Goal: Information Seeking & Learning: Learn about a topic

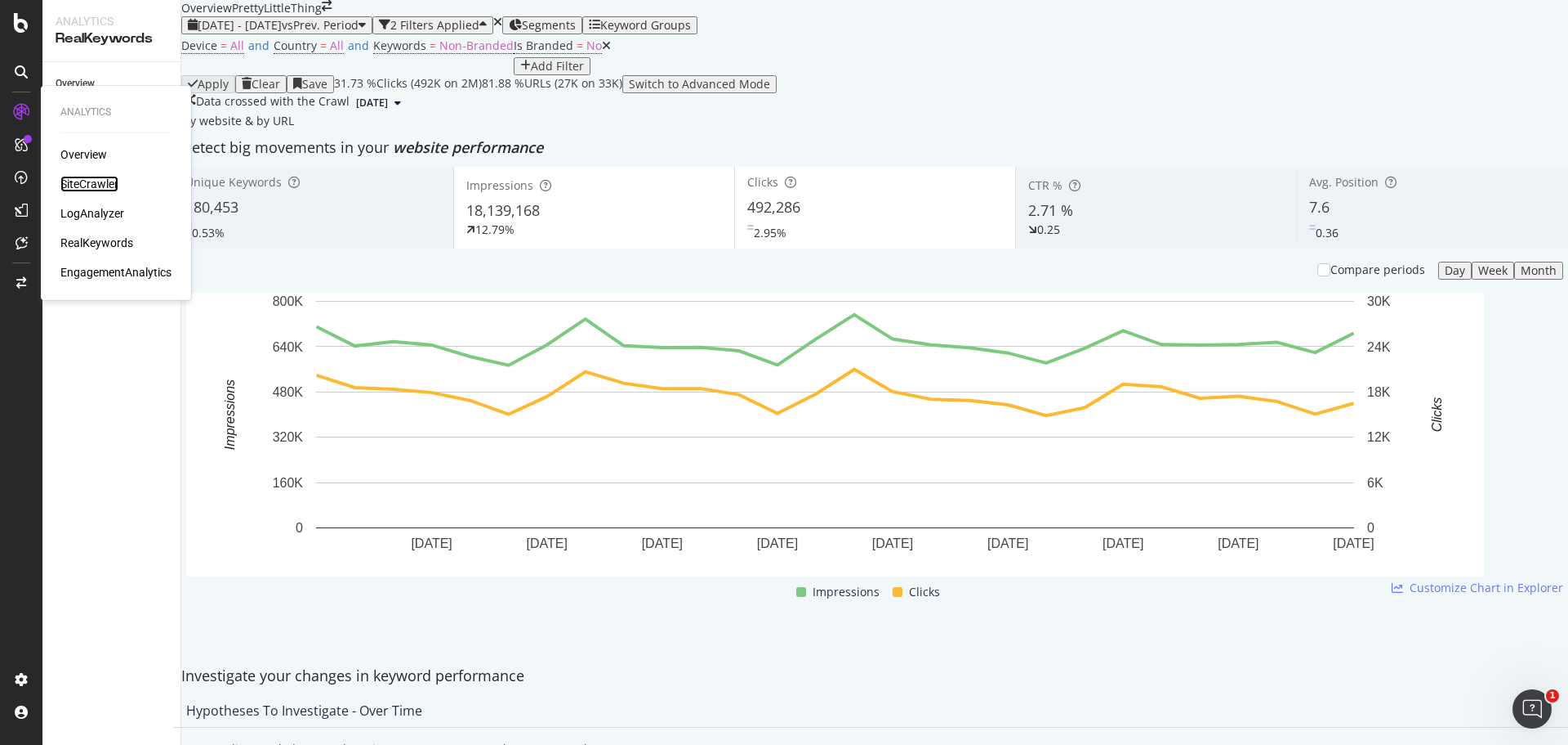
click at [96, 178] on div "SiteCrawler" at bounding box center [89, 184] width 58 height 17
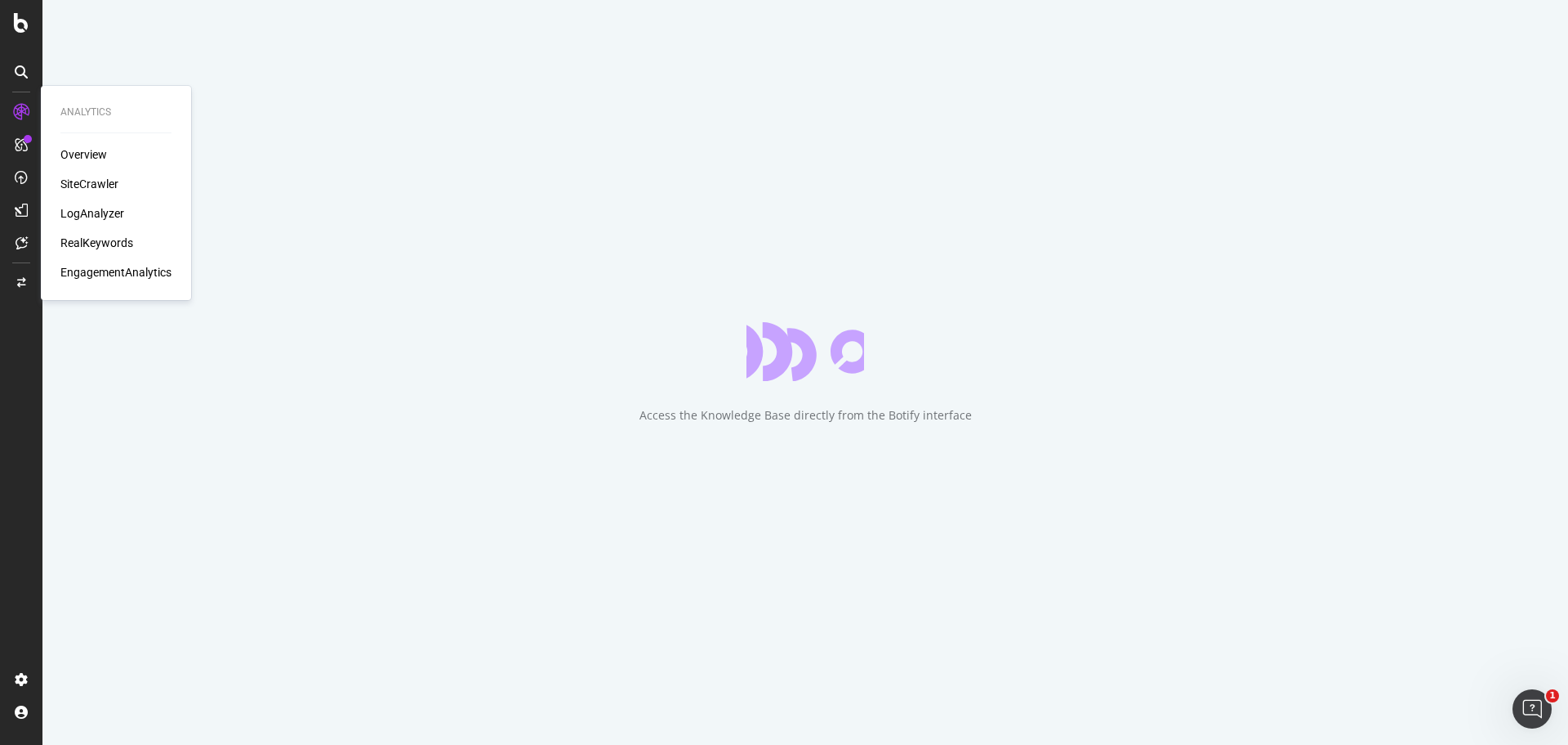
click at [95, 153] on div "Overview" at bounding box center [83, 154] width 46 height 17
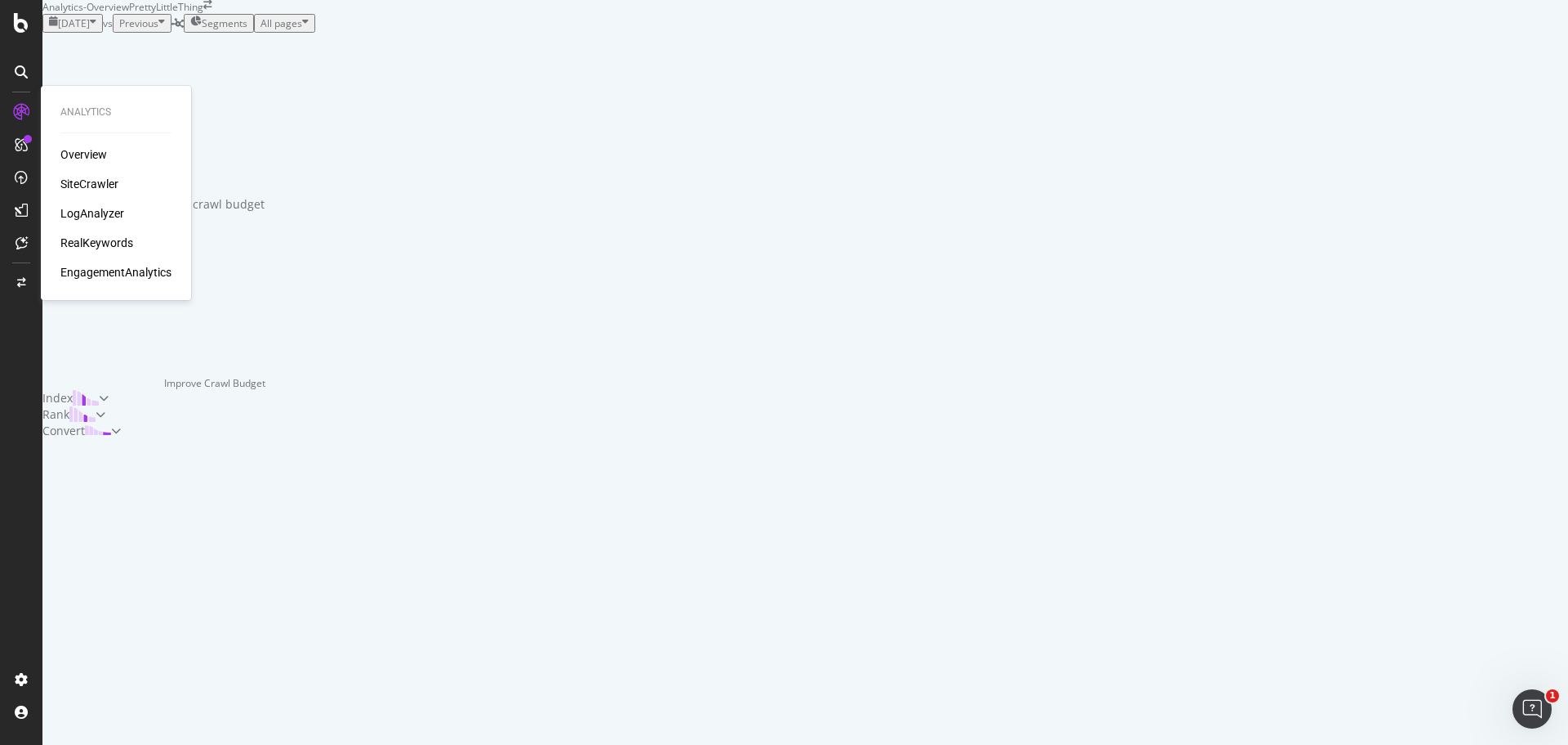
click at [103, 185] on div "SiteCrawler" at bounding box center [89, 184] width 58 height 17
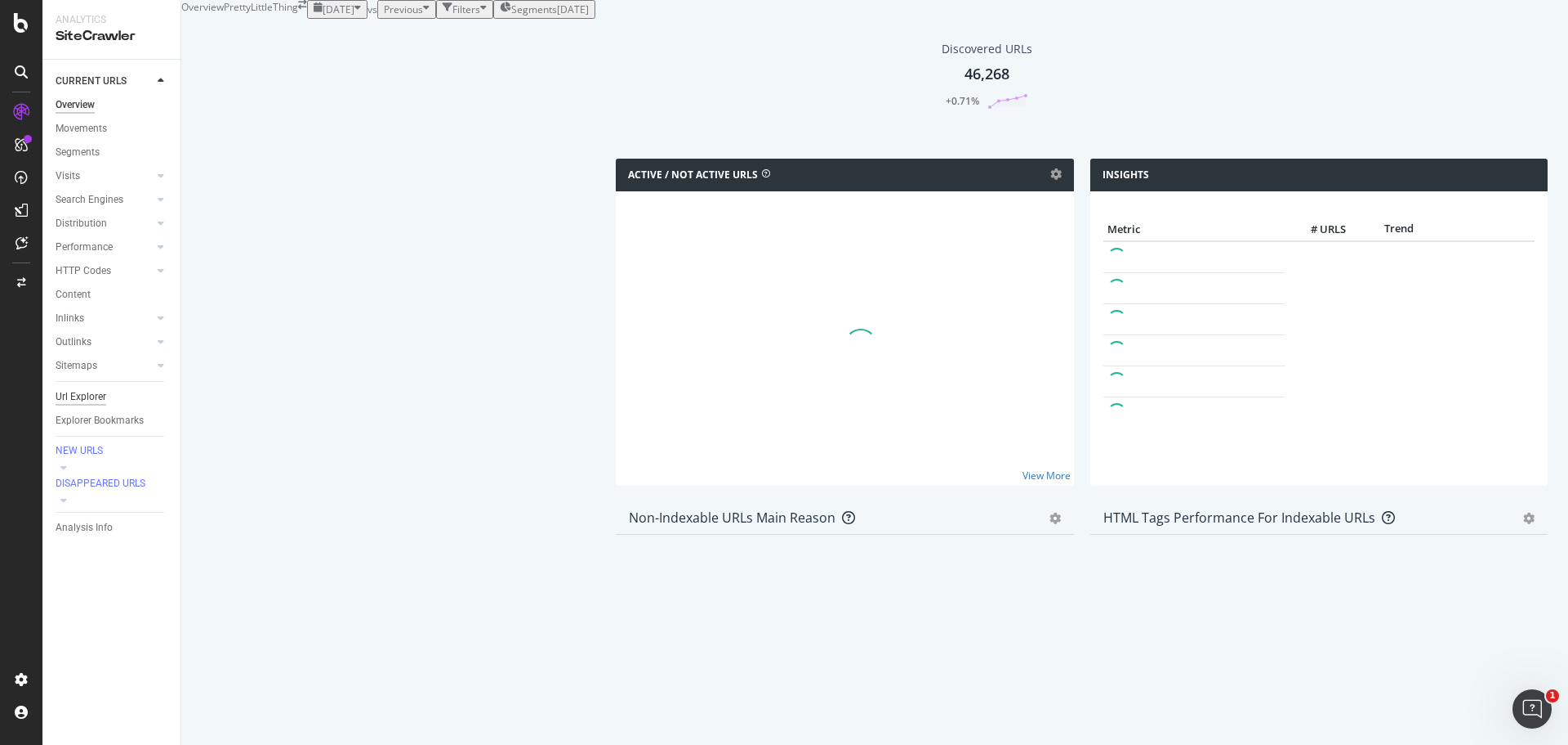
click at [83, 393] on div "Url Explorer" at bounding box center [80, 396] width 50 height 17
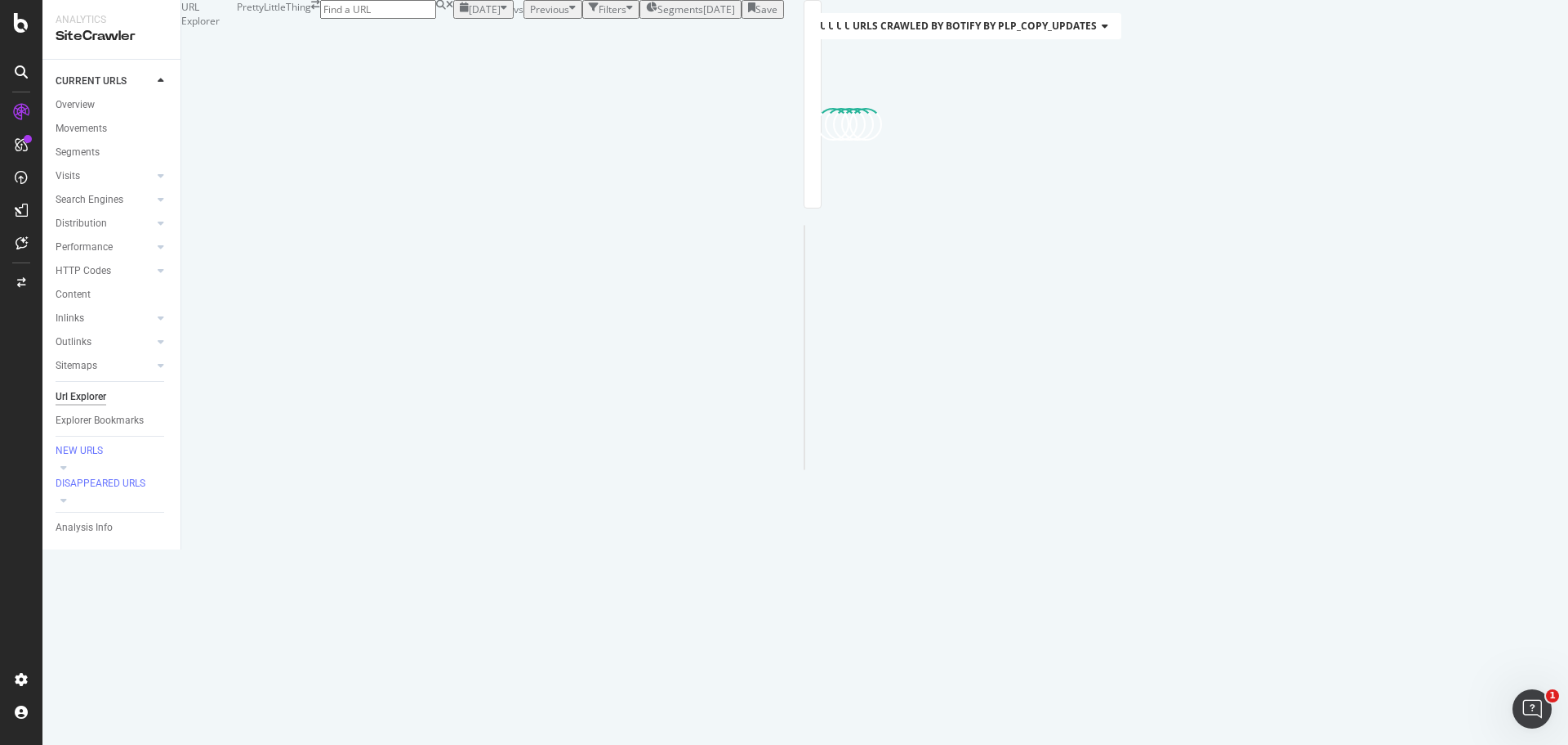
click at [658, 17] on span "Segments" at bounding box center [680, 9] width 45 height 14
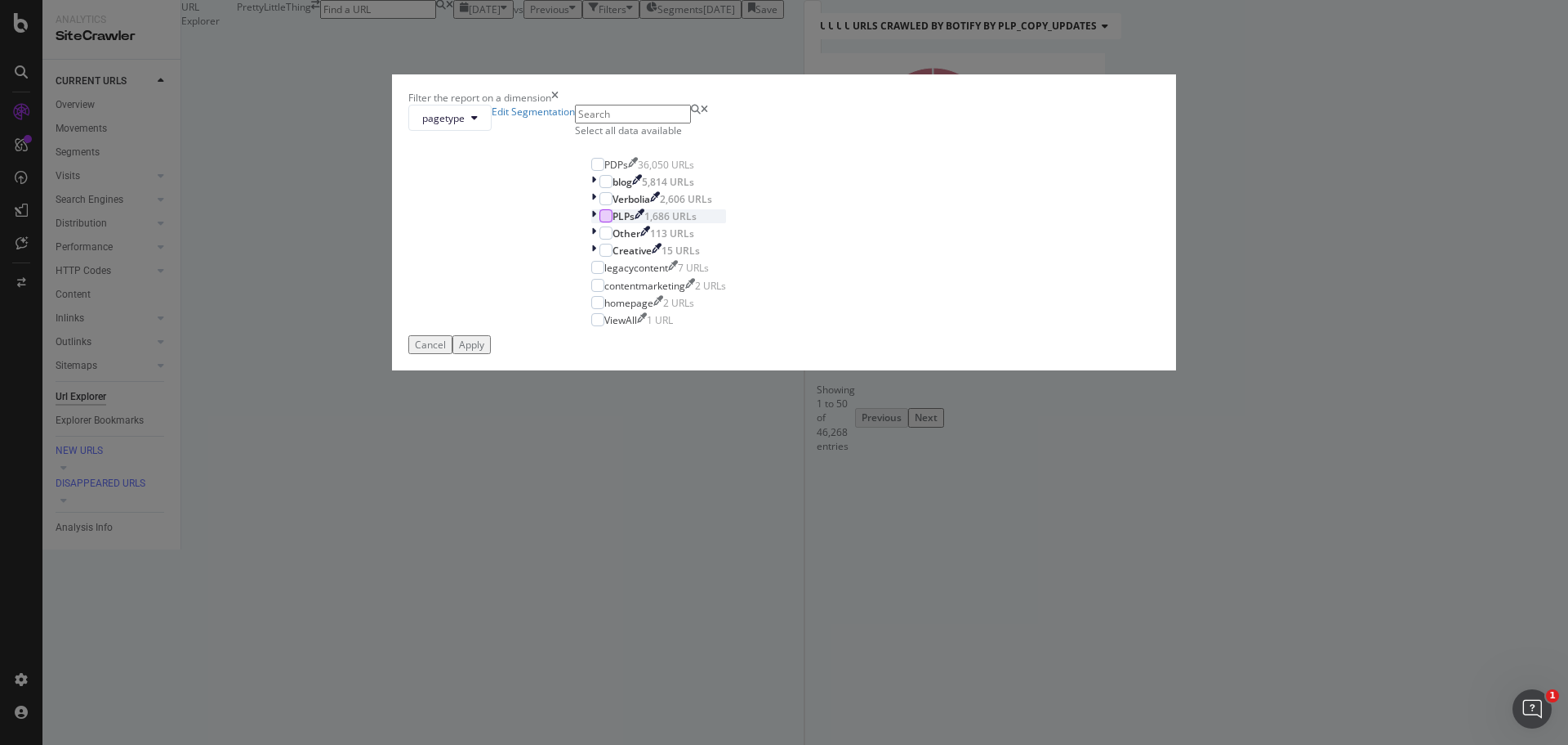
click at [612, 222] on div "modal" at bounding box center [605, 215] width 13 height 13
click at [491, 354] on button "Apply" at bounding box center [471, 344] width 39 height 19
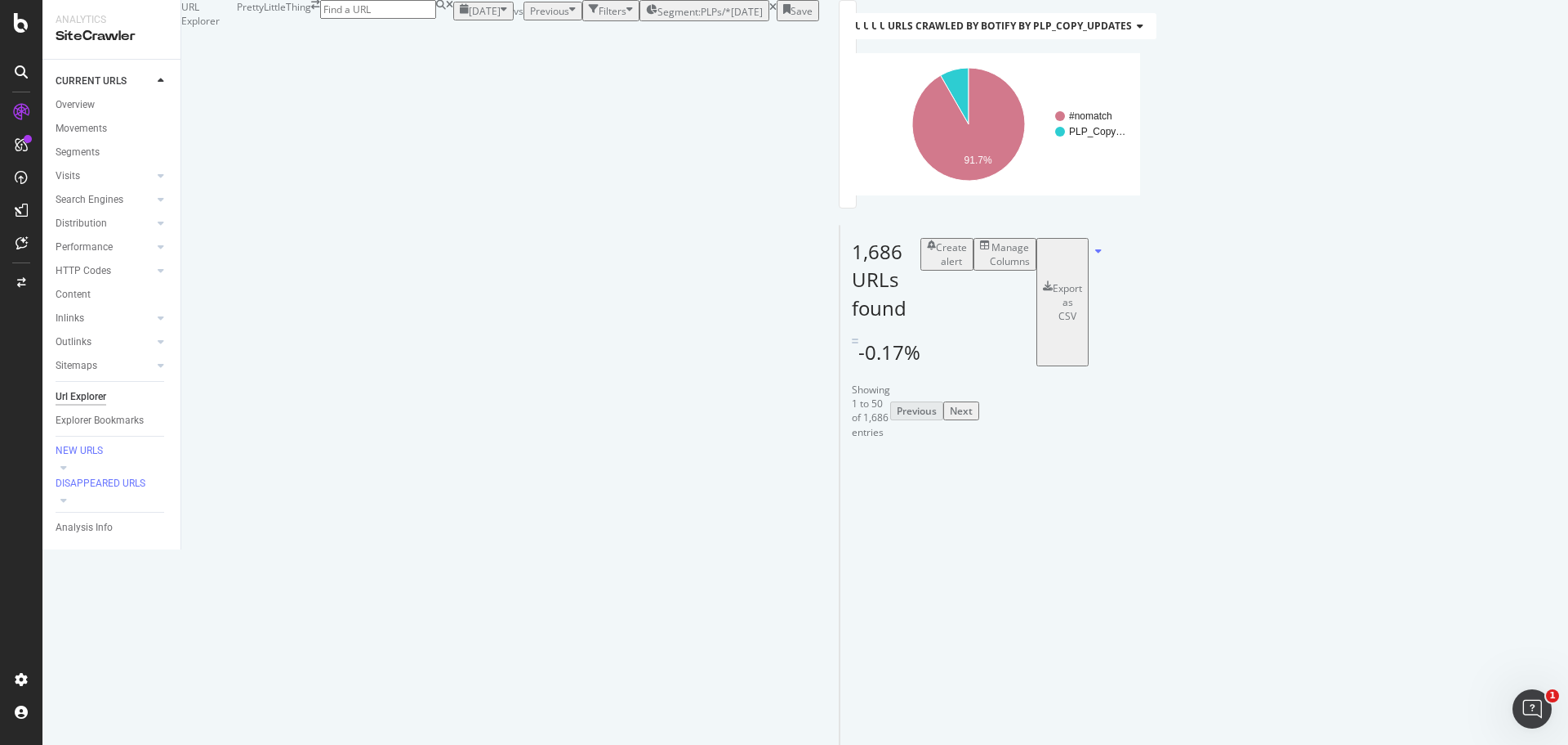
click at [588, 18] on div "Filters" at bounding box center [610, 11] width 44 height 14
click at [469, 38] on div "Add Filter" at bounding box center [491, 31] width 43 height 14
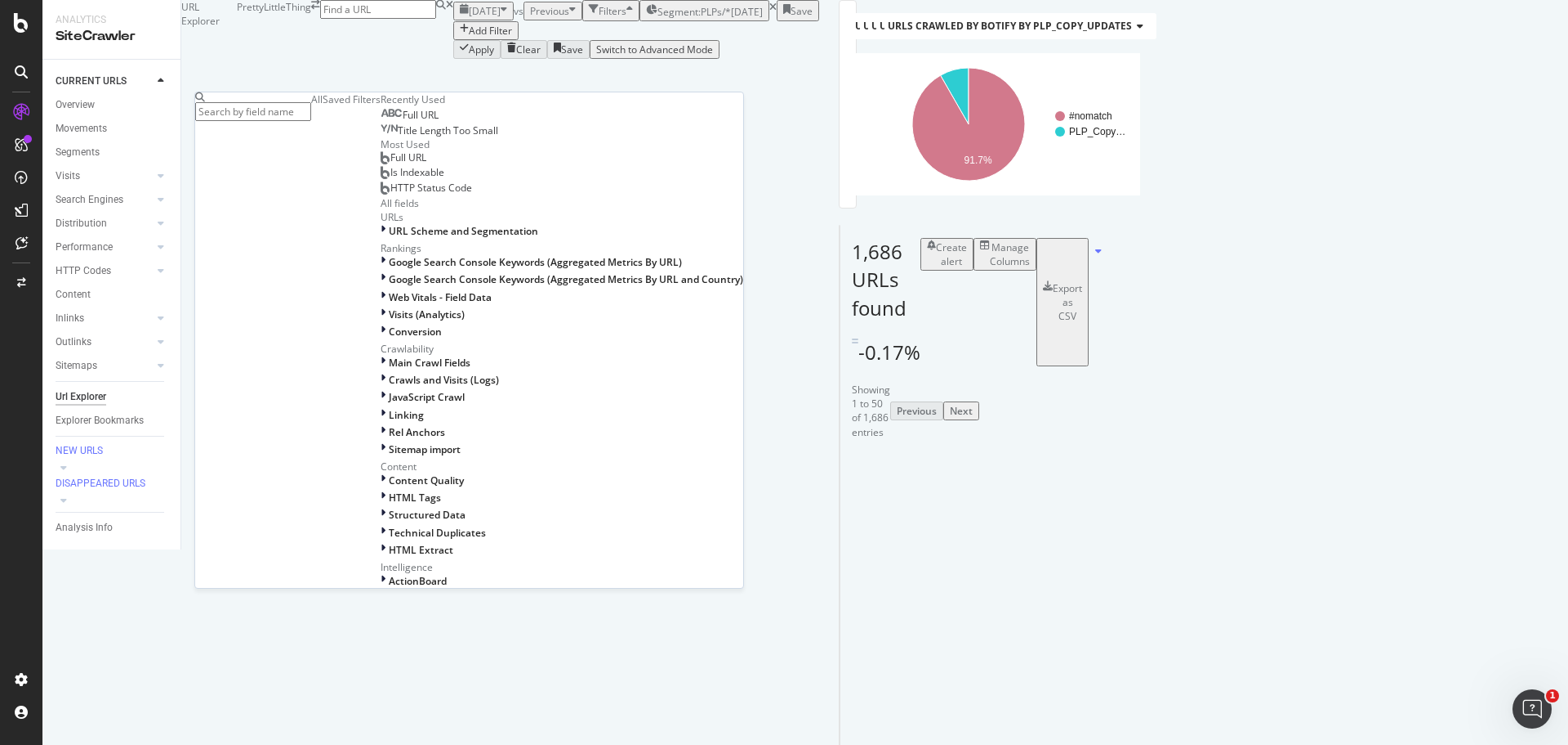
click at [380, 164] on div "Full URL" at bounding box center [403, 157] width 45 height 13
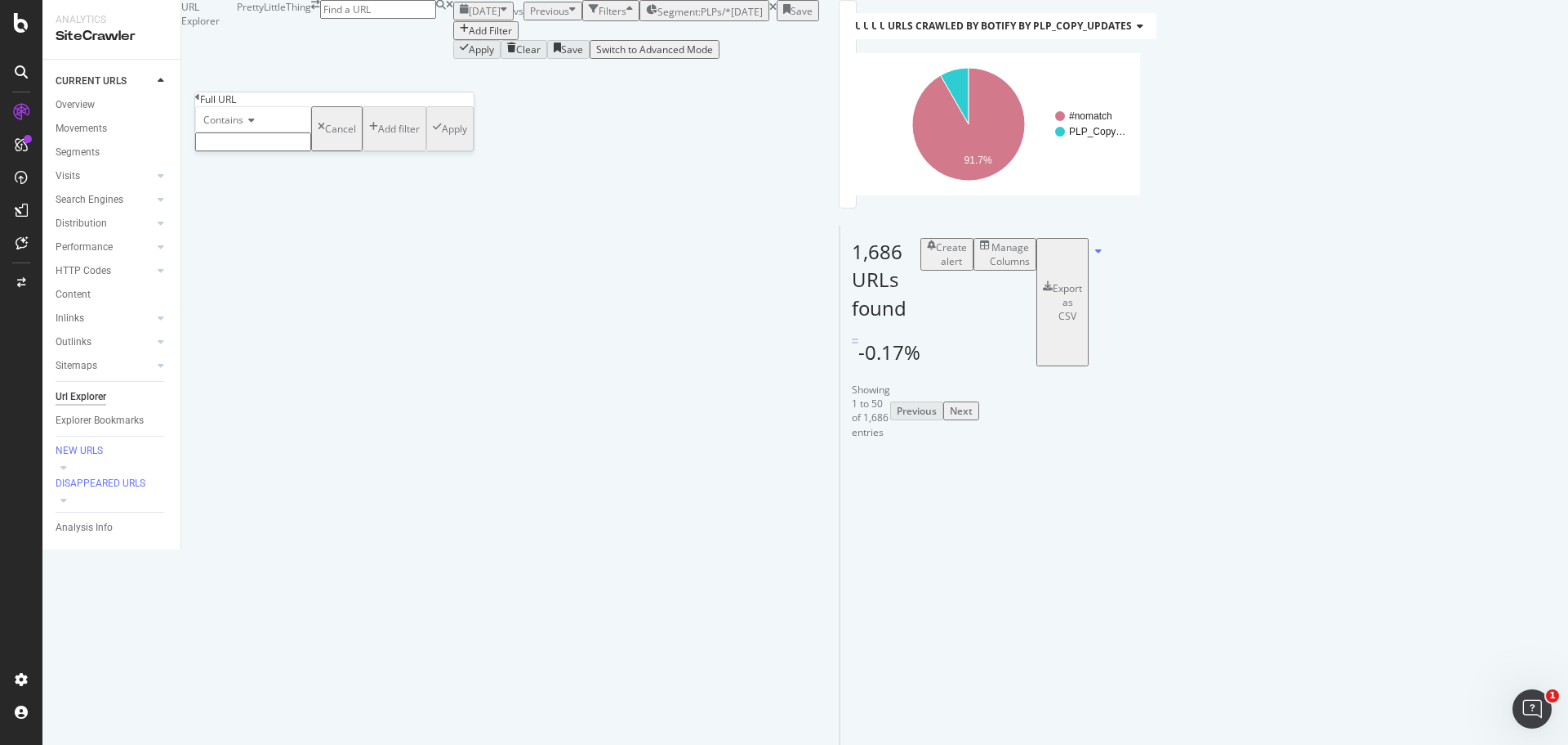
click at [268, 151] on input "text" at bounding box center [253, 141] width 116 height 19
click at [248, 151] on input "gold" at bounding box center [253, 141] width 116 height 19
type input "accessories/gold"
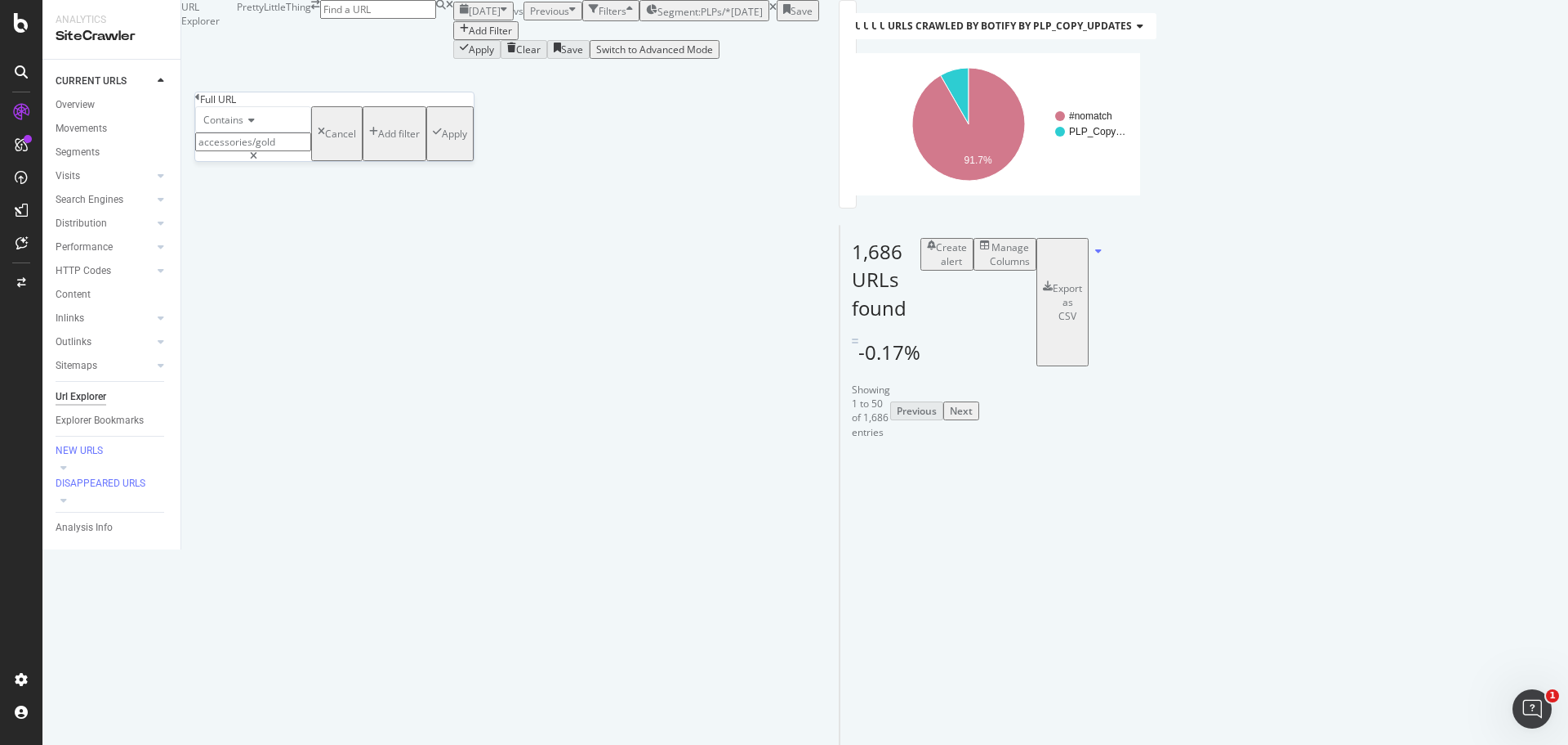
click at [427, 161] on button "Apply" at bounding box center [450, 133] width 47 height 54
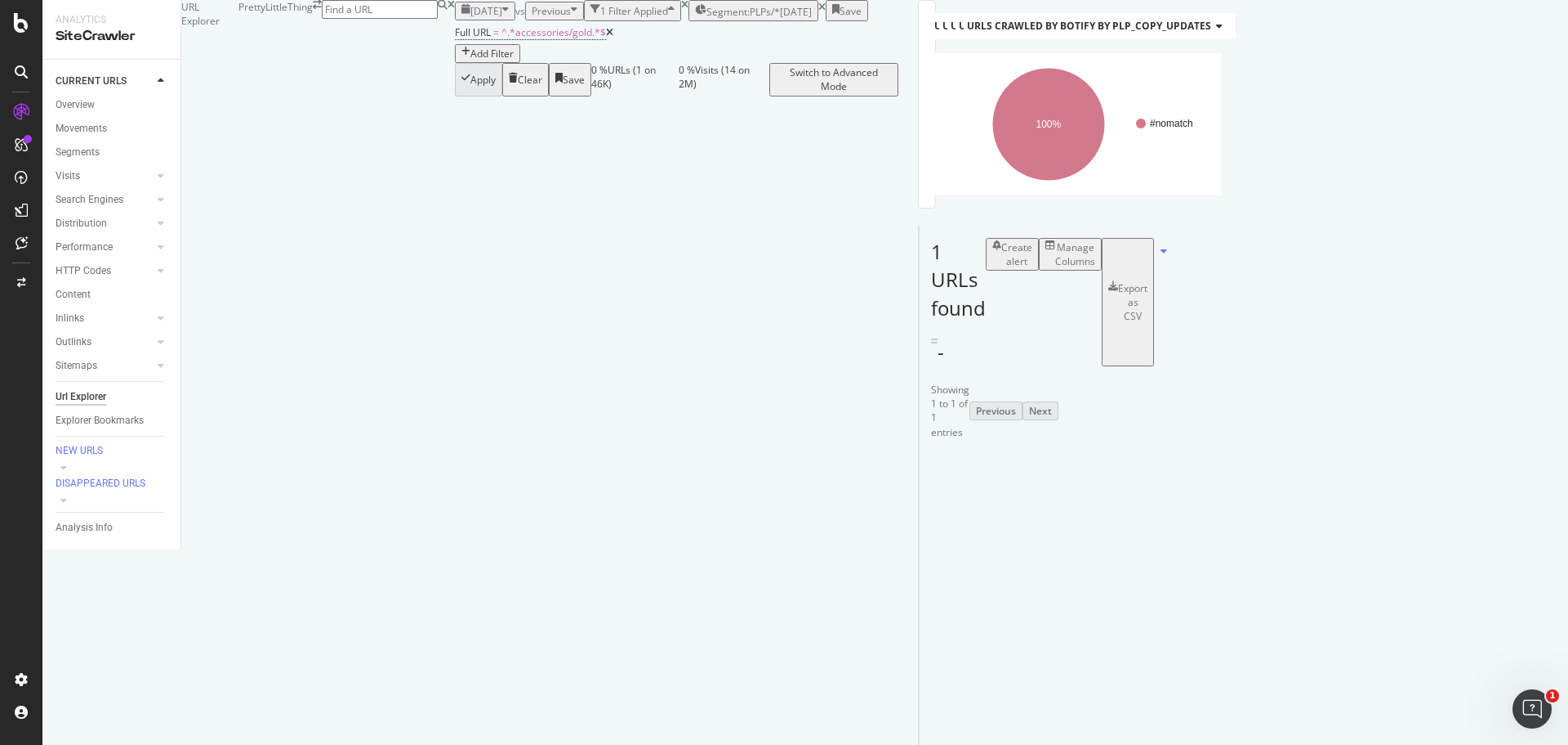
click at [1095, 268] on div "Manage Columns" at bounding box center [1075, 254] width 40 height 28
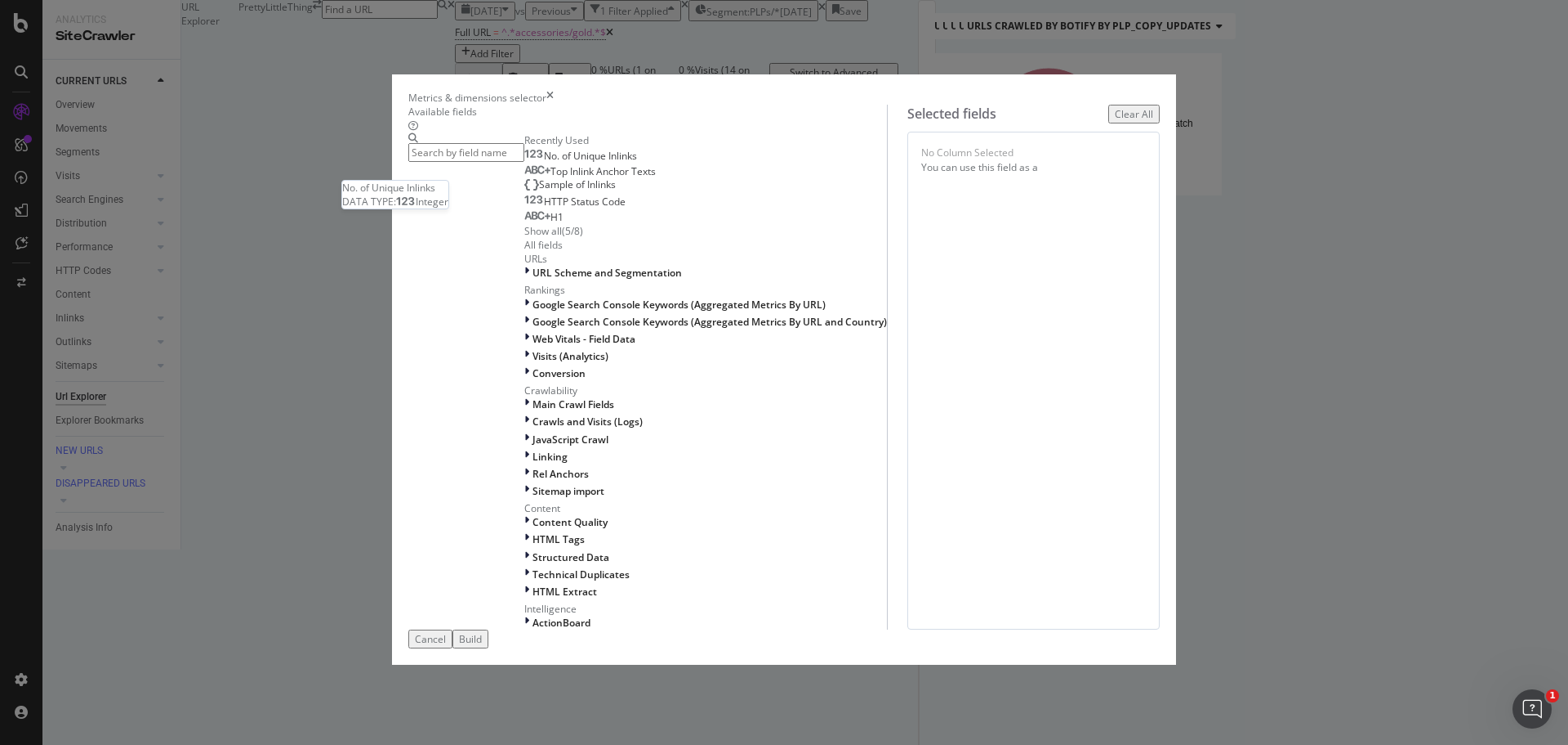
click at [637, 163] on div "No. of Unique Inlinks" at bounding box center [581, 155] width 113 height 13
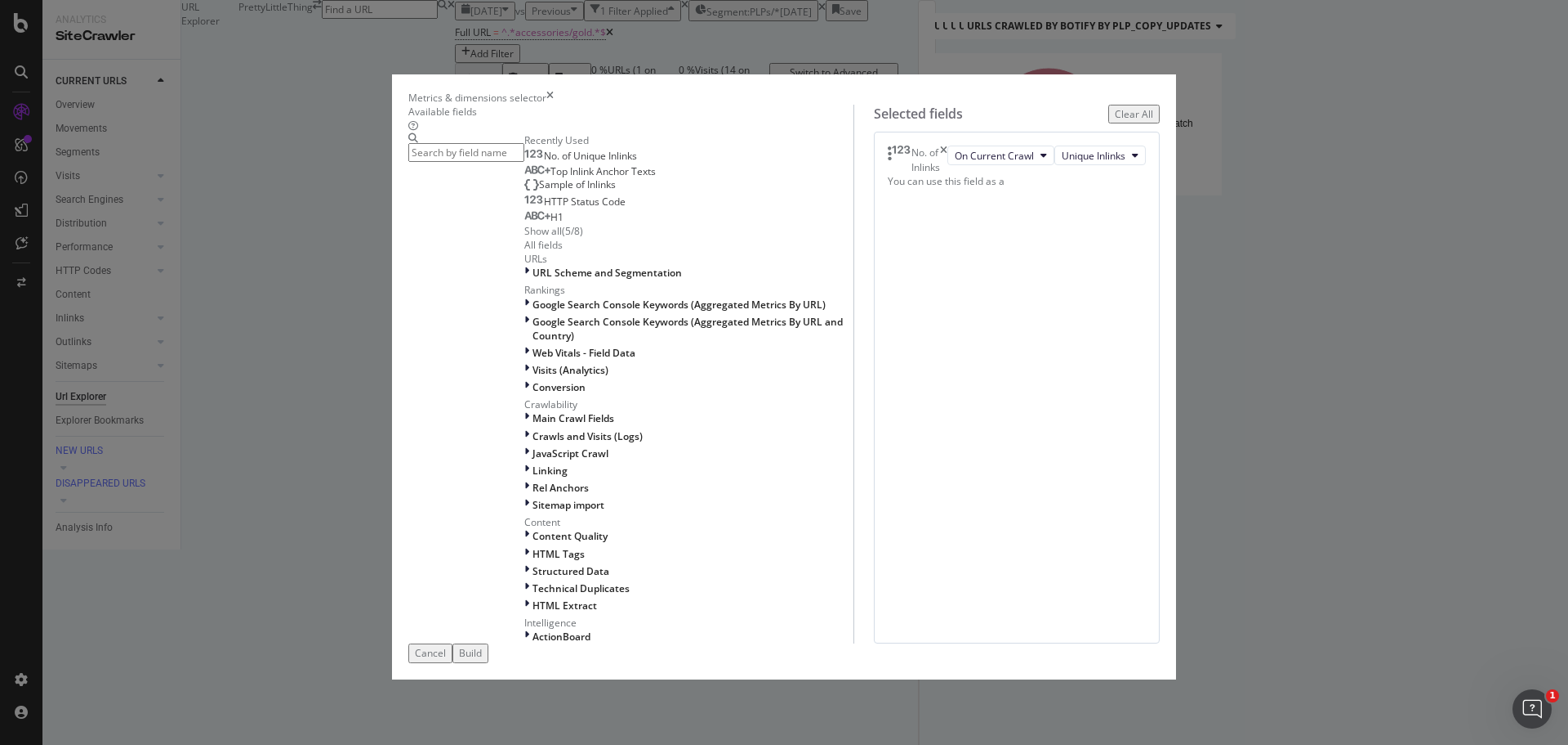
click at [489, 662] on button "Build" at bounding box center [470, 652] width 36 height 19
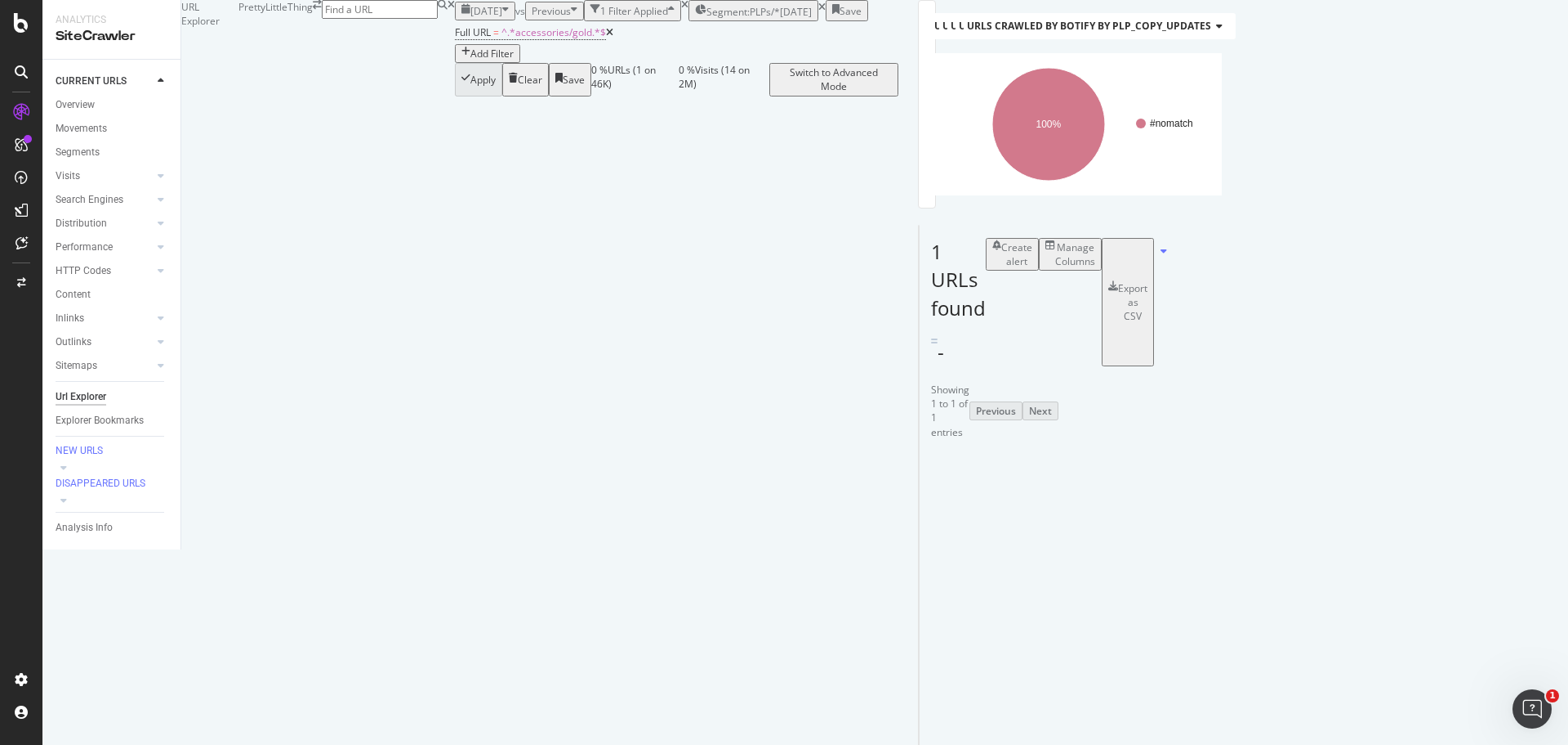
drag, startPoint x: 307, startPoint y: 112, endPoint x: 408, endPoint y: 207, distance: 138.7
click at [502, 40] on span "^.*accessories/gold.*$" at bounding box center [554, 33] width 105 height 14
click at [274, 149] on input "accessories/gold" at bounding box center [253, 139] width 116 height 19
click at [273, 149] on input "accessories/gold" at bounding box center [253, 139] width 116 height 19
type input "accessories/jewellery/gold"
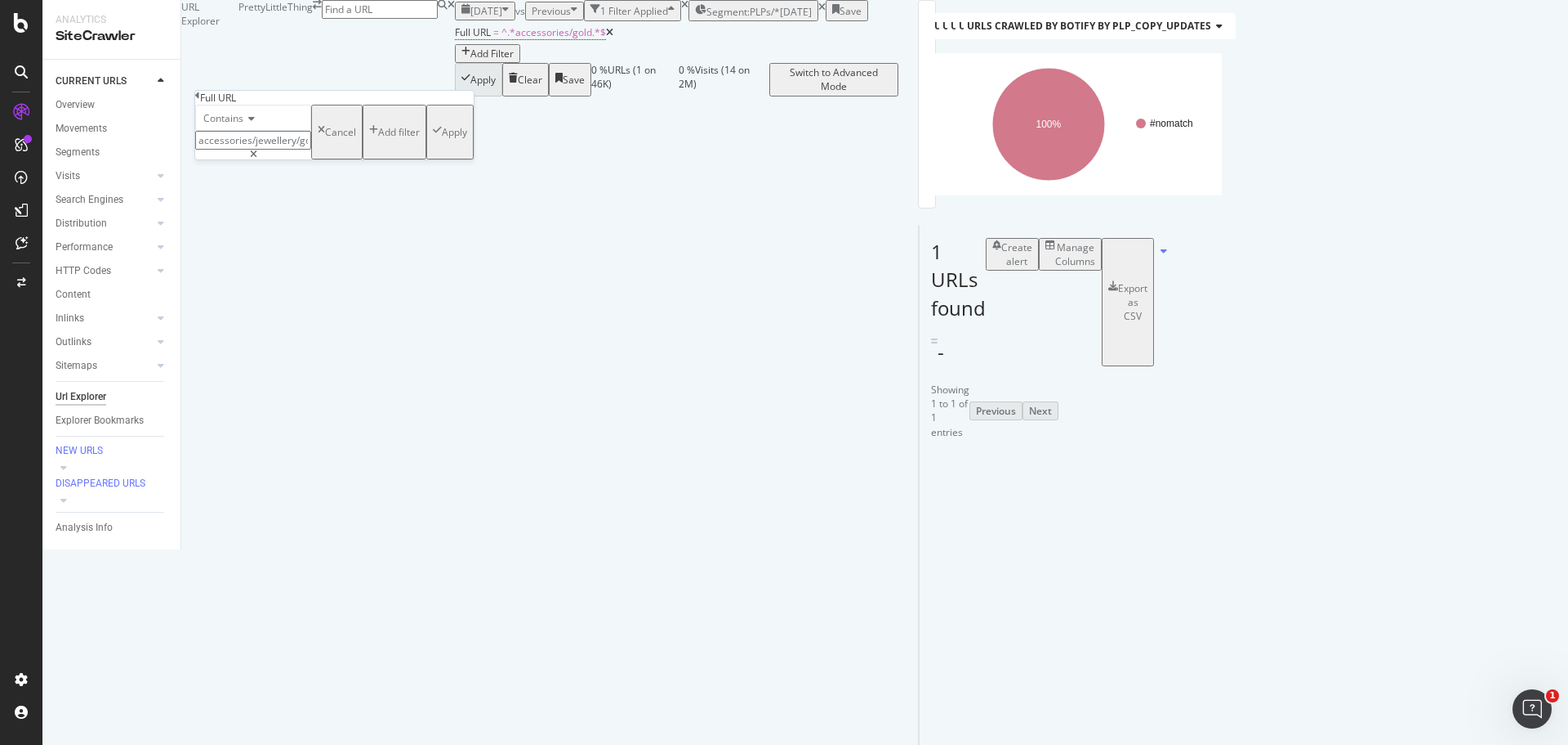
click at [442, 139] on div "Apply" at bounding box center [455, 132] width 26 height 14
click at [502, 40] on span "^.*accessories/jewellery/gold.*$" at bounding box center [576, 33] width 149 height 14
click at [311, 149] on input "accessories/jewellery/gold" at bounding box center [253, 139] width 116 height 19
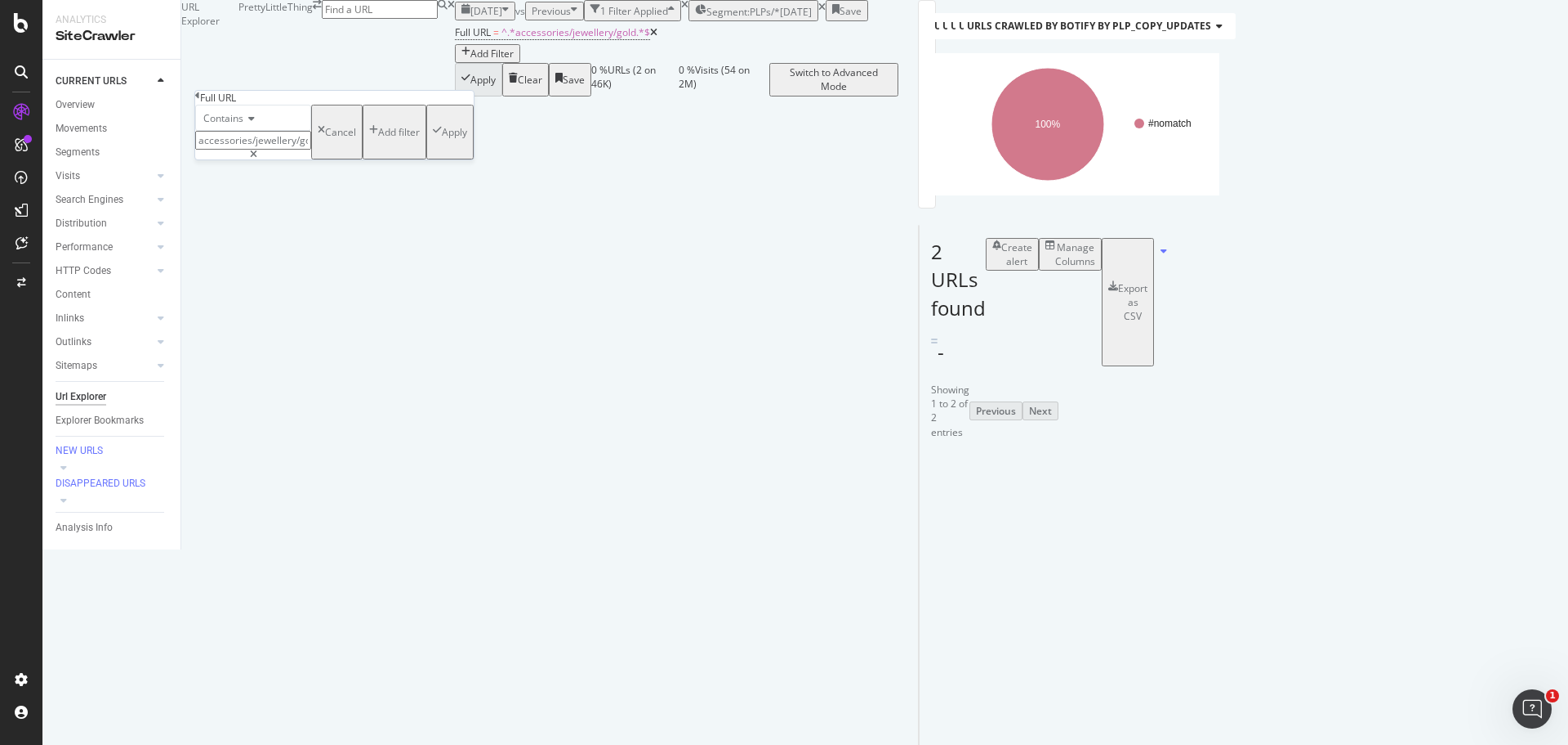
click at [311, 149] on input "accessories/jewellery/gold" at bounding box center [253, 139] width 116 height 19
type input "accessories/jewellery/silver"
click at [442, 139] on div "Apply" at bounding box center [455, 132] width 26 height 14
click at [943, 367] on div "1 URLs found - Create alert Manage Columns Export as CSV" at bounding box center [931, 295] width 25 height 140
click at [502, 40] on span "^.*accessories/jewellery/silver.*$" at bounding box center [579, 33] width 154 height 14
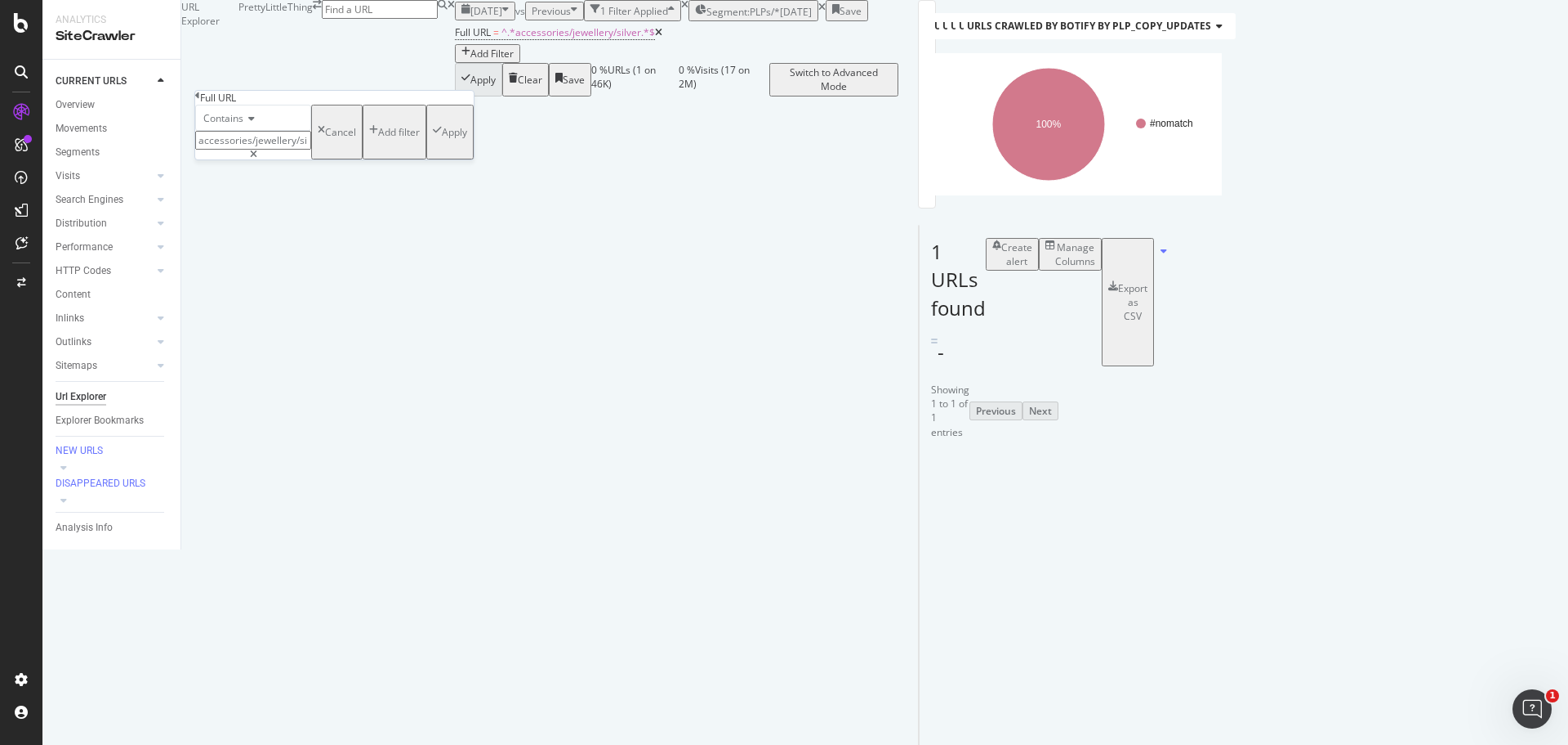
click at [310, 149] on input "accessories/jewellery/silver" at bounding box center [253, 139] width 116 height 19
type input "."
type input "/shop/brown-heels"
click at [370, 159] on div "Contains /shop/brown-heels Cancel Add filter Apply" at bounding box center [335, 131] width 278 height 54
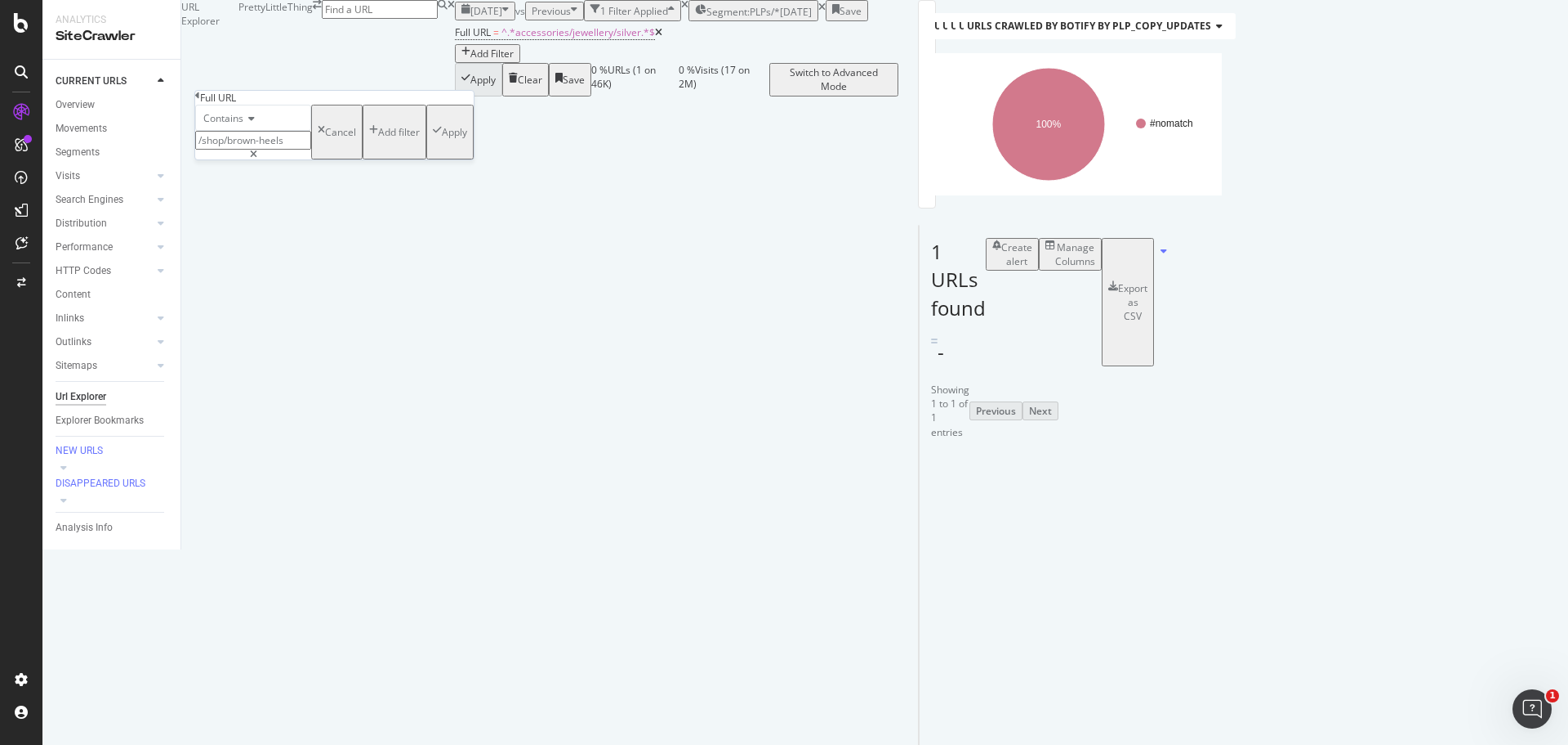
click at [442, 139] on div "Apply" at bounding box center [455, 132] width 26 height 14
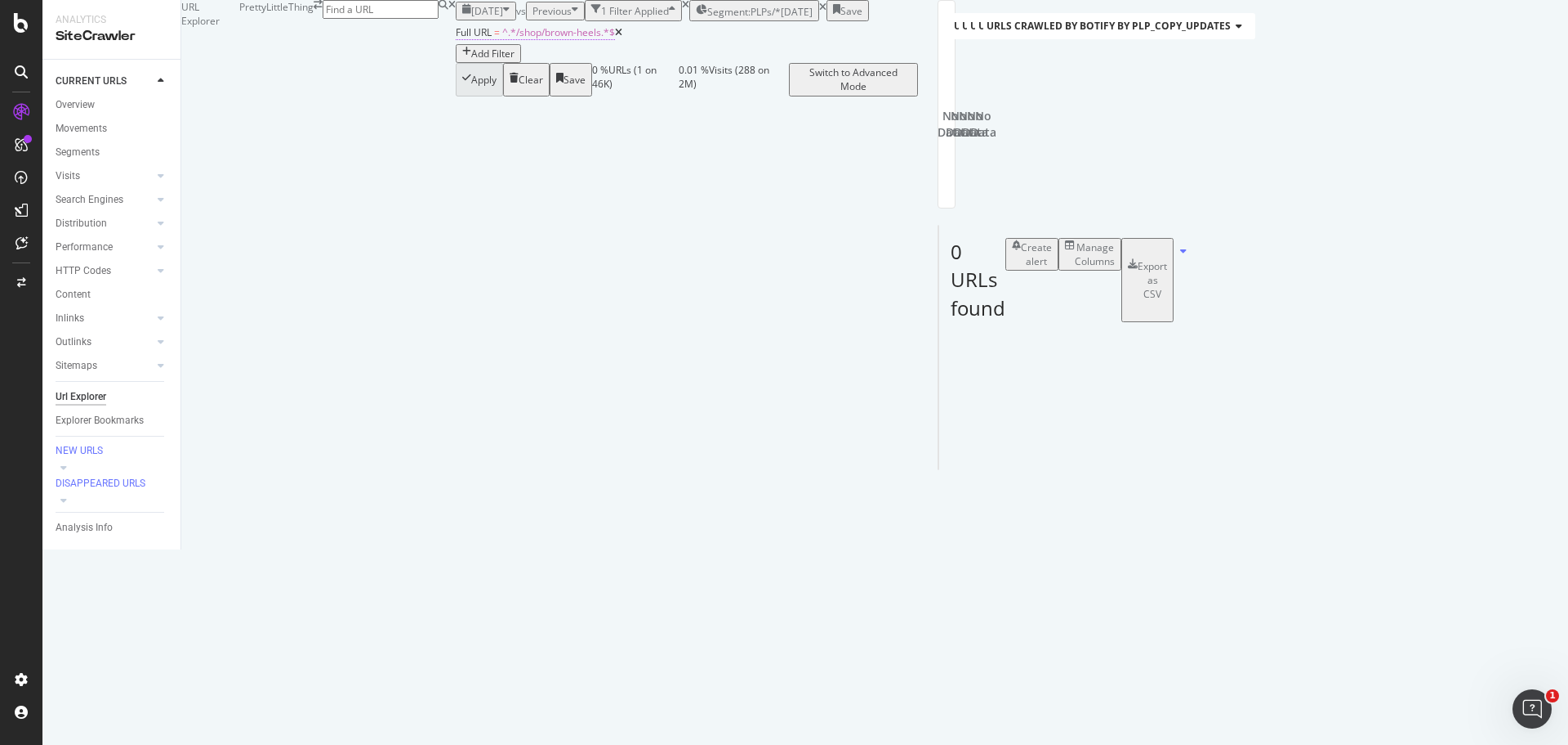
click at [503, 40] on span "^.*/shop/brown-heels.*$" at bounding box center [559, 33] width 113 height 14
click at [707, 19] on span "Segment: PLPs/*" at bounding box center [744, 12] width 73 height 14
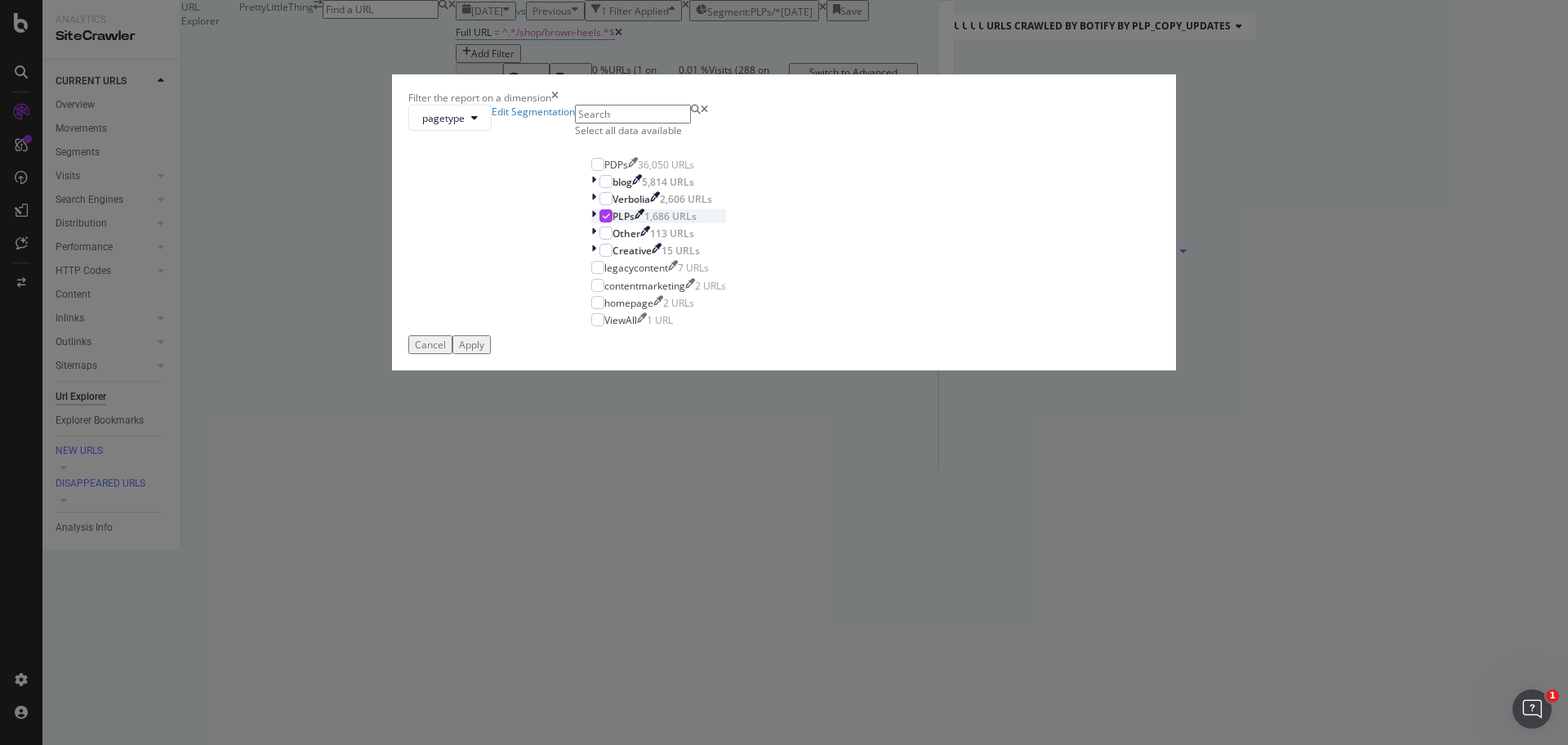
click at [612, 222] on div "modal" at bounding box center [605, 215] width 13 height 13
click at [612, 206] on div "modal" at bounding box center [605, 198] width 13 height 13
click at [944, 354] on div "Cancel Apply" at bounding box center [784, 344] width 751 height 19
click at [491, 354] on button "Apply" at bounding box center [471, 344] width 39 height 19
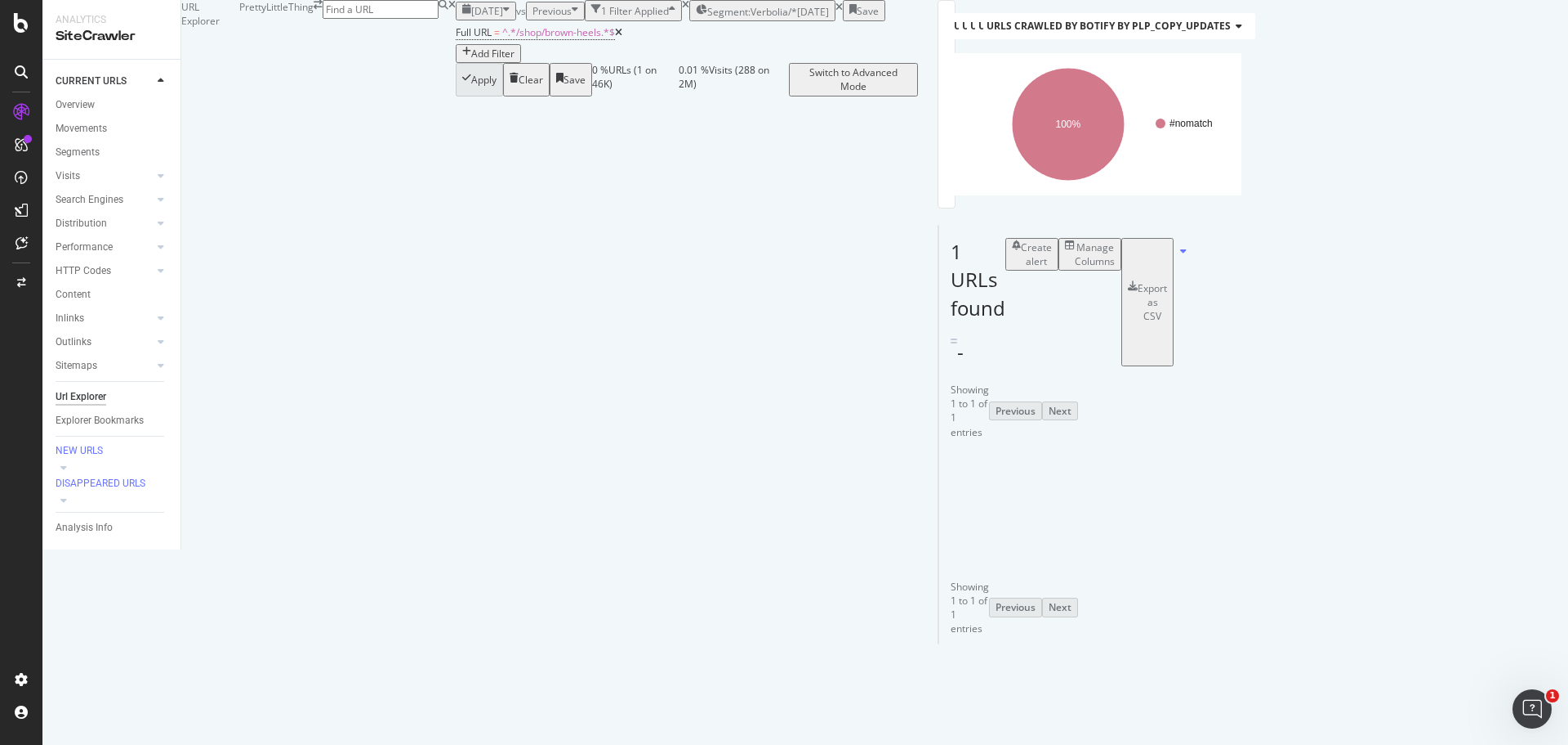
click at [1115, 268] on div "Manage Columns" at bounding box center [1095, 254] width 40 height 28
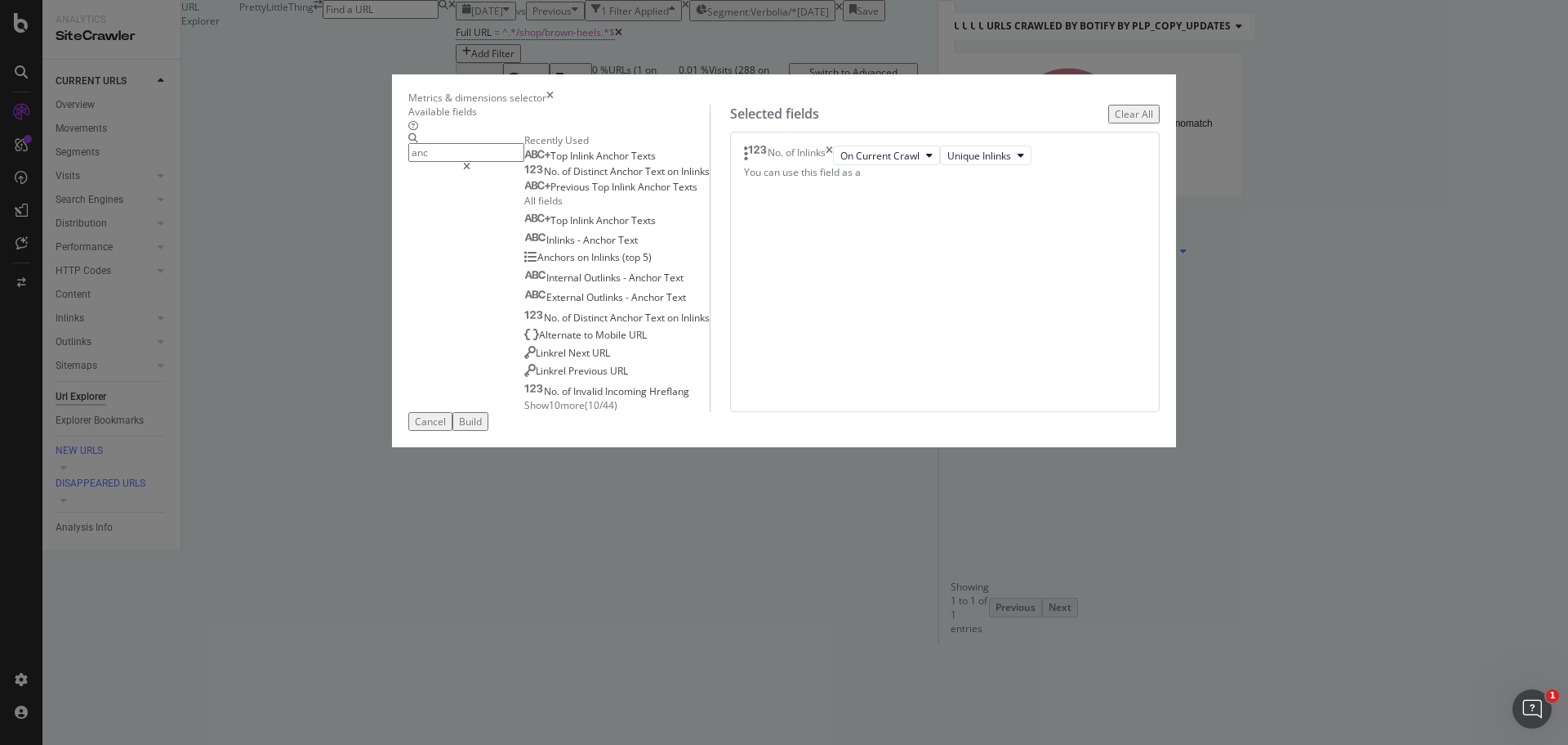
type input "anc"
click at [596, 163] on div "Top Inlink Anchor Texts" at bounding box center [589, 155] width 131 height 13
click at [482, 428] on div "Build" at bounding box center [470, 421] width 23 height 14
